Goal: Task Accomplishment & Management: Use online tool/utility

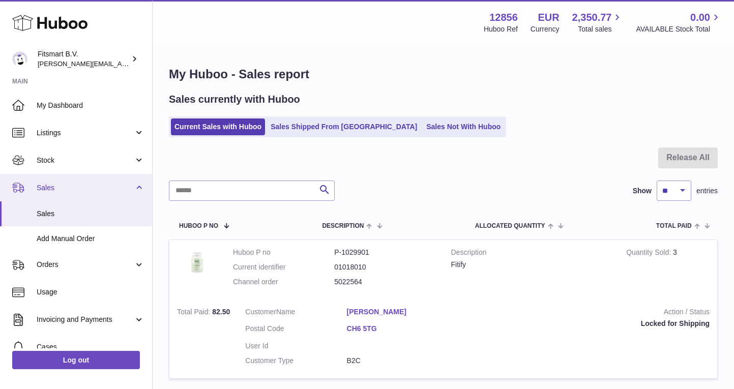
click at [44, 194] on link "Sales" at bounding box center [76, 187] width 152 height 27
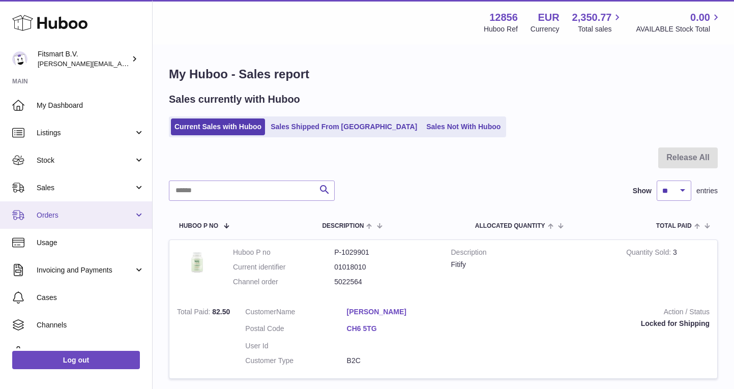
click at [44, 213] on span "Orders" at bounding box center [85, 216] width 97 height 10
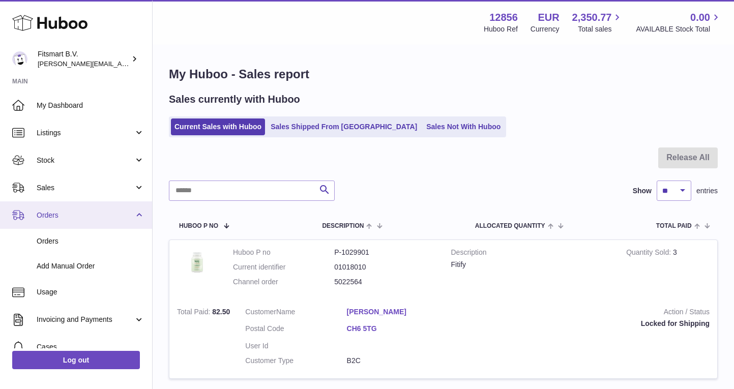
click at [48, 212] on span "Orders" at bounding box center [85, 216] width 97 height 10
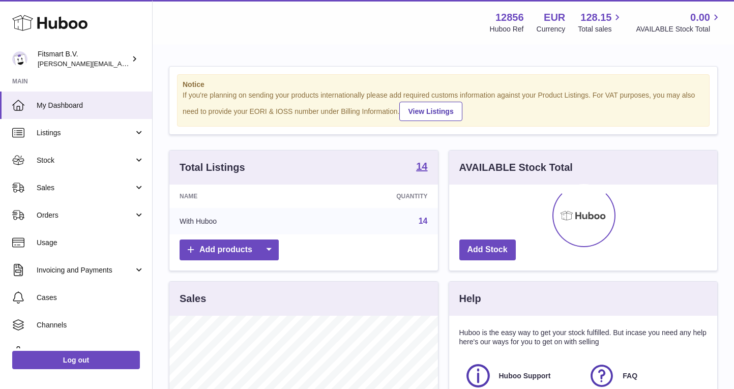
scroll to position [159, 268]
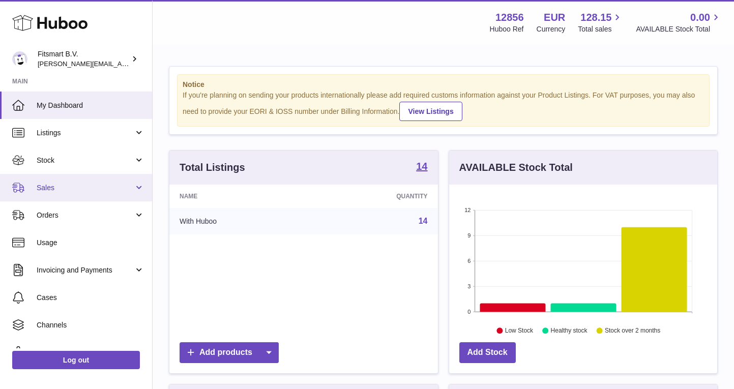
click at [68, 190] on span "Sales" at bounding box center [85, 188] width 97 height 10
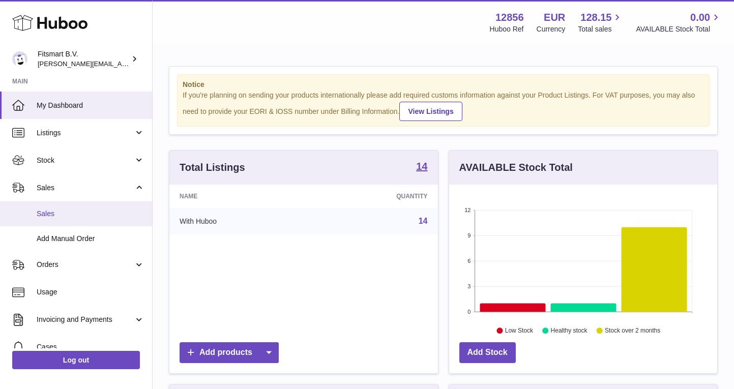
click at [85, 204] on link "Sales" at bounding box center [76, 213] width 152 height 25
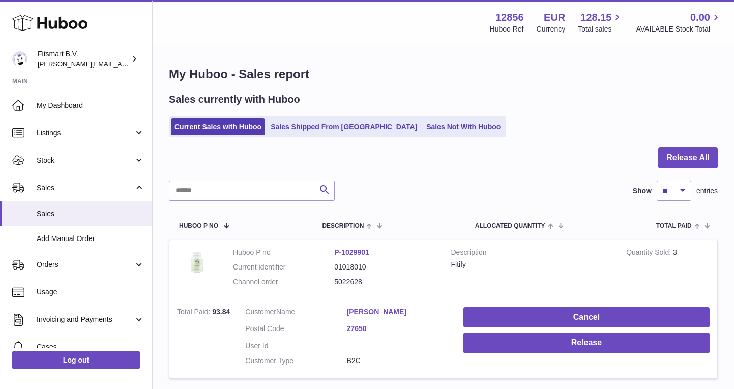
click at [688, 155] on button "Release All" at bounding box center [688, 158] width 60 height 21
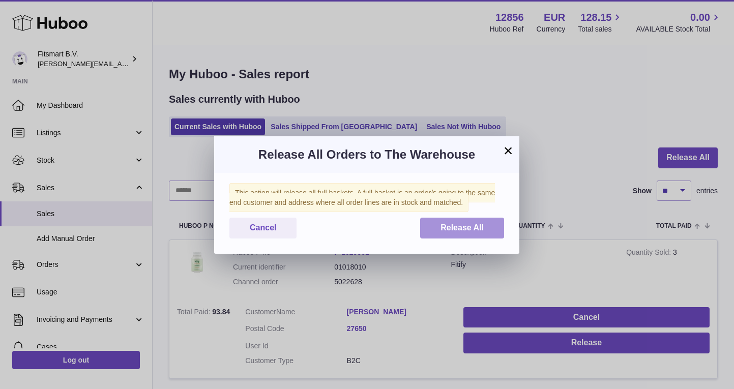
click at [465, 226] on span "Release All" at bounding box center [462, 227] width 43 height 9
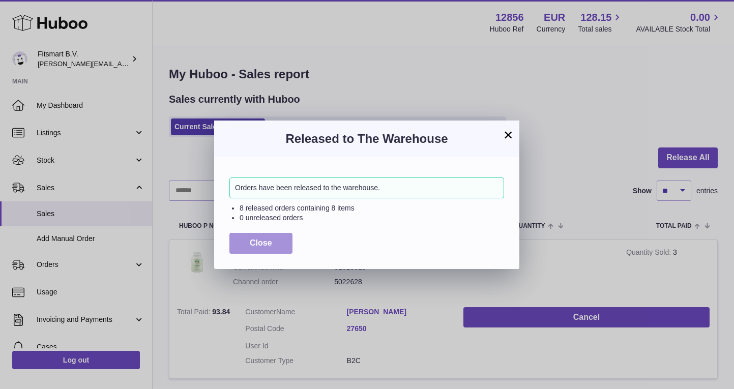
click at [261, 249] on button "Close" at bounding box center [260, 243] width 63 height 21
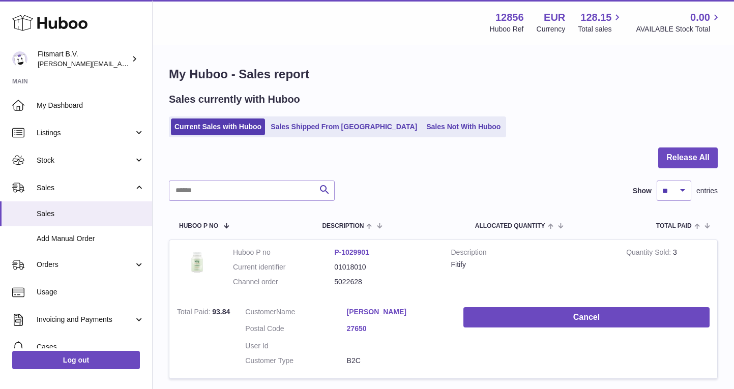
click at [672, 1] on div "Menu Huboo 12856 Huboo Ref EUR Currency 128.15 Total sales 0.00 AVAILABLE Stock…" at bounding box center [444, 22] width 582 height 45
